Goal: Check status: Check status

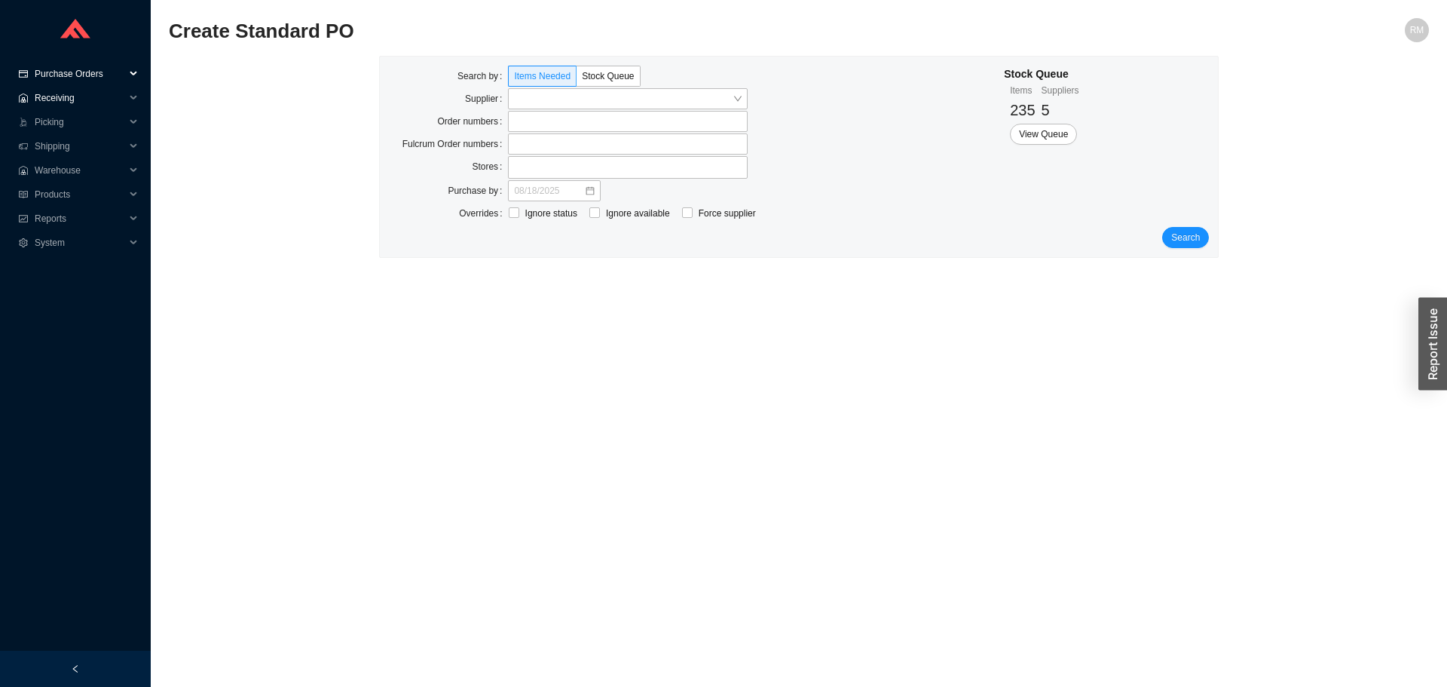
click at [63, 75] on span "Purchase Orders" at bounding box center [80, 74] width 90 height 24
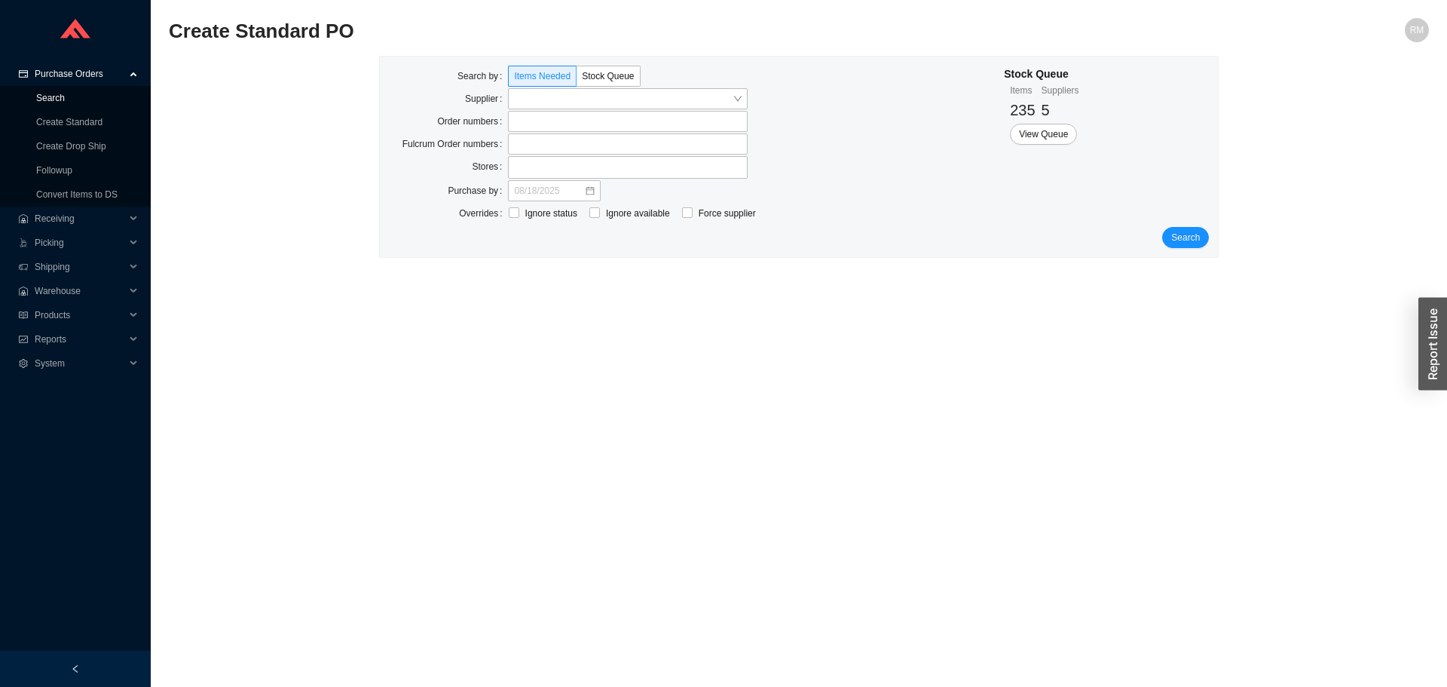
click at [55, 100] on link "Search" at bounding box center [50, 98] width 29 height 11
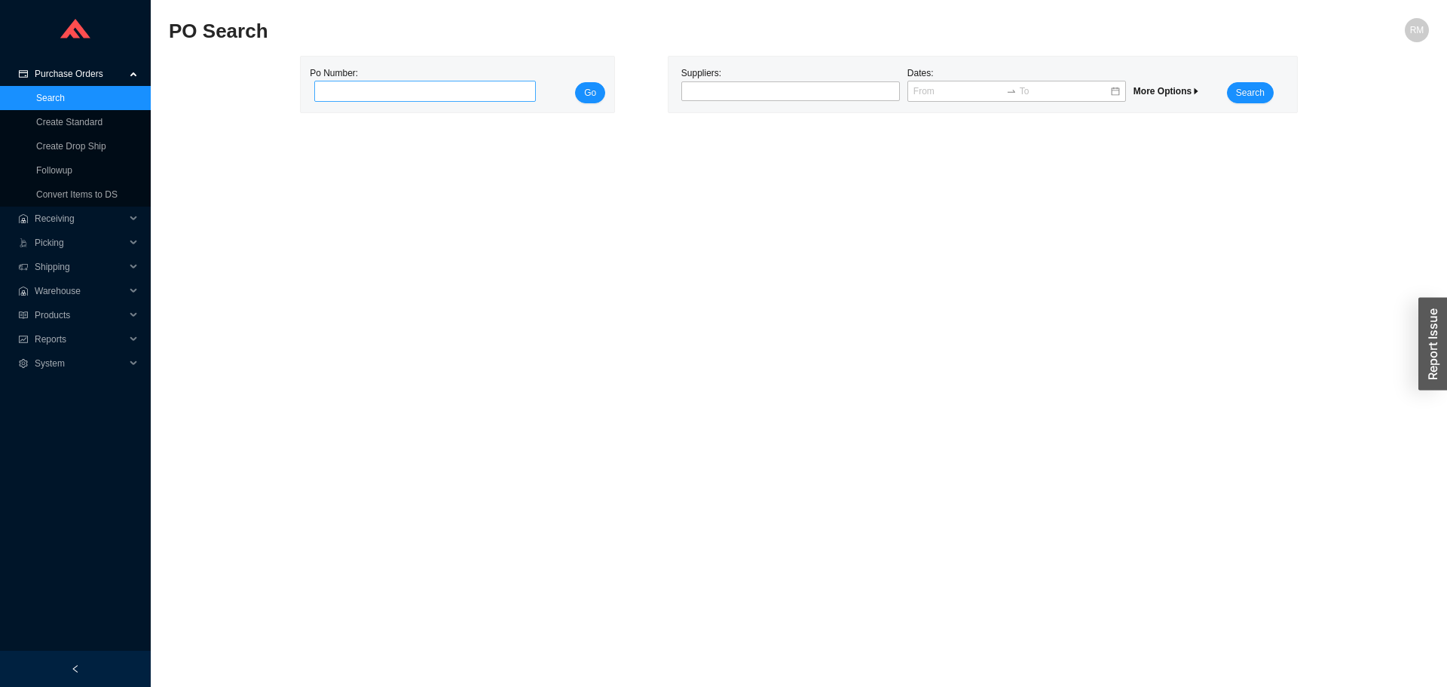
click at [351, 81] on div "Po Number:" at bounding box center [421, 85] width 222 height 38
click at [351, 93] on input "tel" at bounding box center [425, 91] width 222 height 21
paste input "973662"
type input "973662"
click at [596, 94] on span "Go" at bounding box center [590, 92] width 12 height 15
